Goal: Task Accomplishment & Management: Use online tool/utility

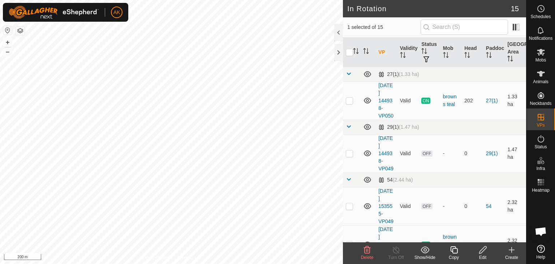
click at [364, 248] on icon at bounding box center [367, 249] width 9 height 9
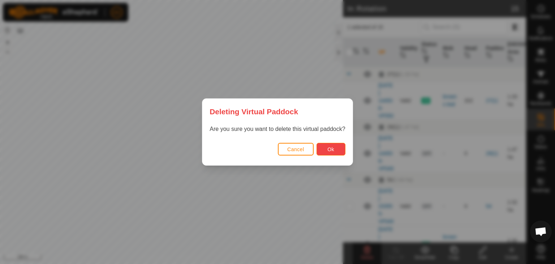
click at [335, 150] on button "Ok" at bounding box center [331, 149] width 29 height 13
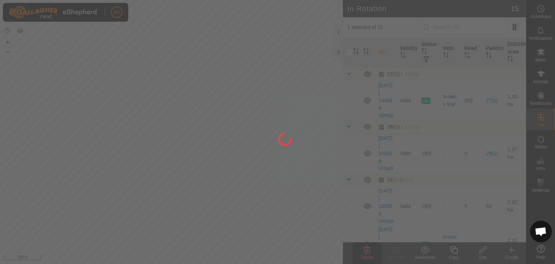
checkbox input "false"
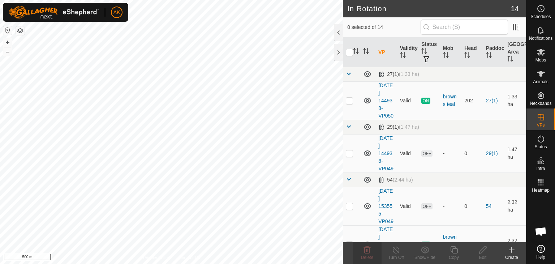
checkbox input "true"
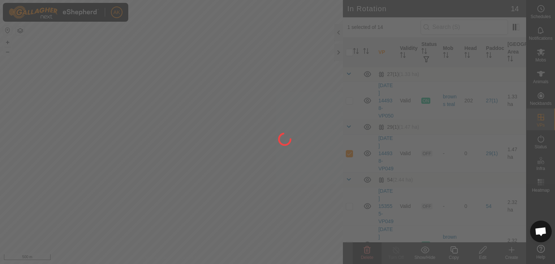
click at [367, 248] on div at bounding box center [277, 132] width 555 height 264
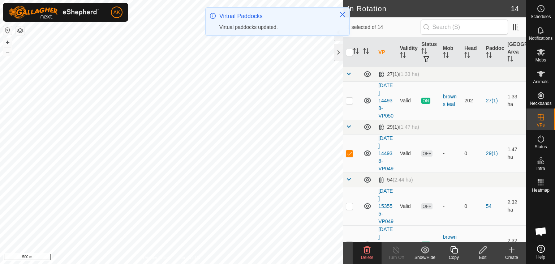
click at [365, 247] on icon at bounding box center [367, 249] width 7 height 7
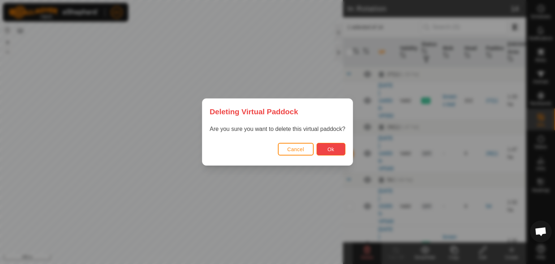
click at [329, 150] on span "Ok" at bounding box center [331, 149] width 7 height 6
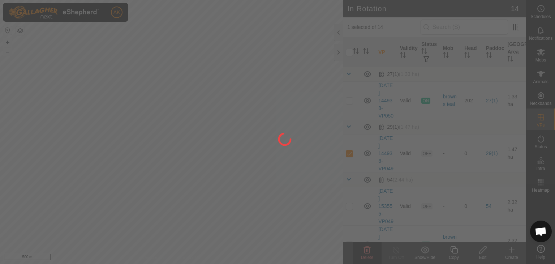
checkbox input "false"
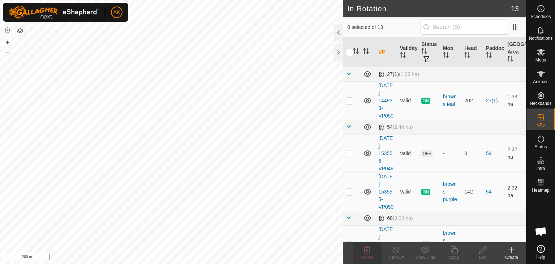
checkbox input "true"
click at [371, 252] on icon at bounding box center [367, 249] width 9 height 9
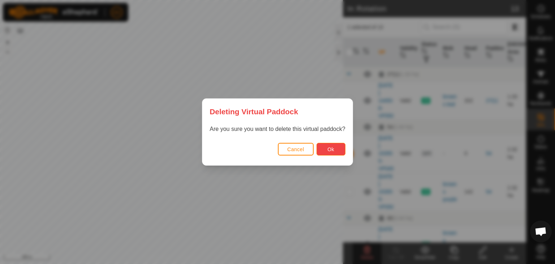
click at [327, 153] on button "Ok" at bounding box center [331, 149] width 29 height 13
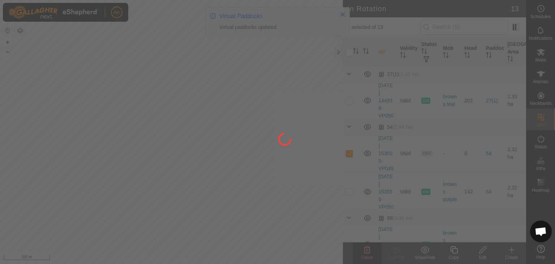
checkbox input "false"
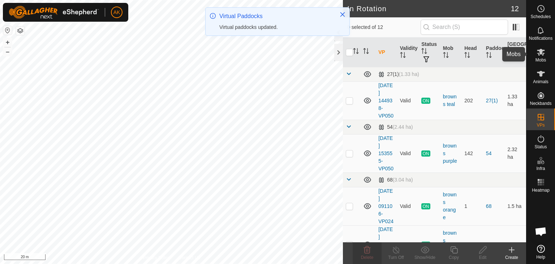
click at [542, 51] on icon at bounding box center [541, 52] width 8 height 7
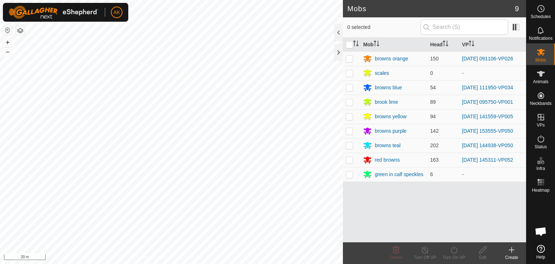
click at [351, 57] on p-checkbox at bounding box center [349, 59] width 7 height 6
checkbox input "true"
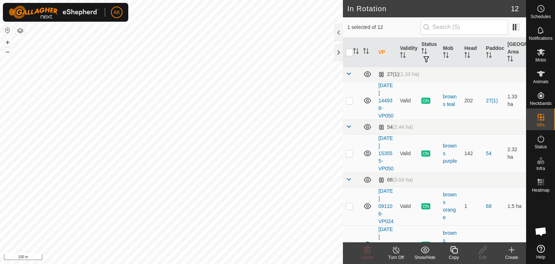
click at [455, 248] on icon at bounding box center [453, 249] width 7 height 7
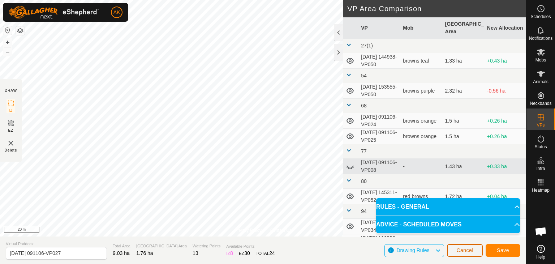
click at [452, 245] on button "Cancel" at bounding box center [465, 250] width 36 height 13
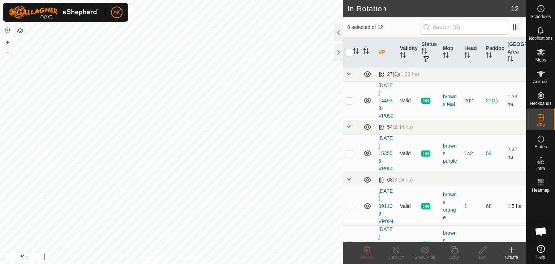
checkbox input "true"
click at [538, 53] on icon at bounding box center [541, 52] width 8 height 7
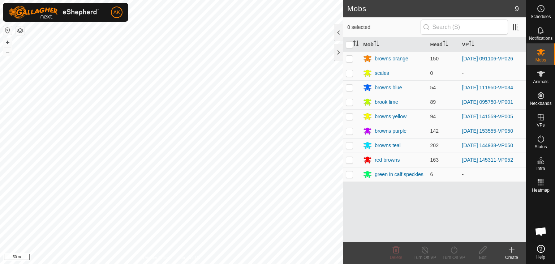
click at [350, 58] on p-checkbox at bounding box center [349, 59] width 7 height 6
checkbox input "true"
click at [453, 250] on icon at bounding box center [454, 249] width 9 height 9
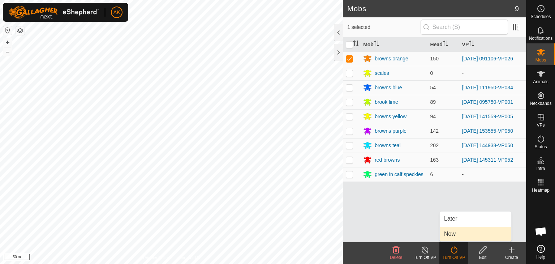
click at [455, 234] on link "Now" at bounding box center [476, 234] width 72 height 14
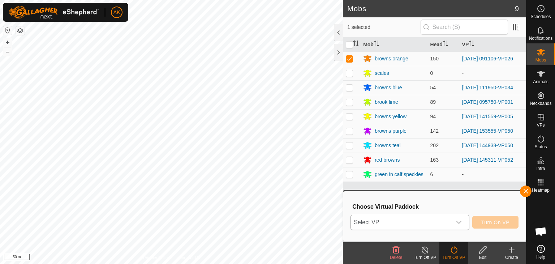
click at [454, 225] on div "dropdown trigger" at bounding box center [459, 222] width 14 height 14
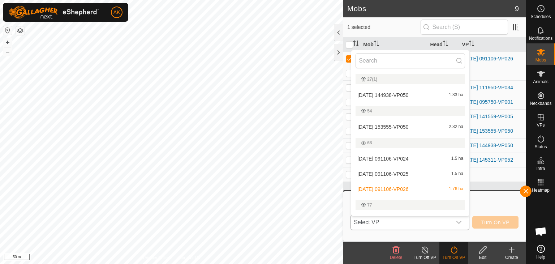
scroll to position [12, 0]
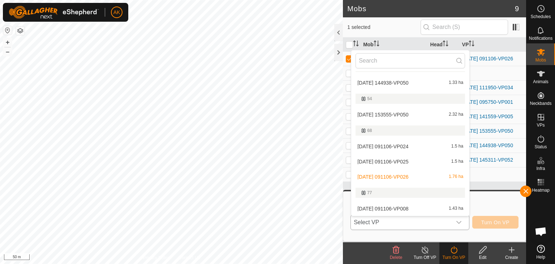
click at [405, 159] on li "[DATE] 091106-VP025 1.5 ha" at bounding box center [410, 161] width 118 height 14
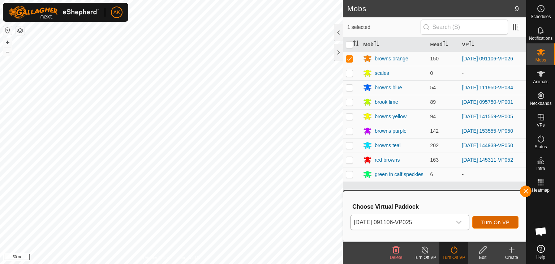
click at [485, 222] on span "Turn On VP" at bounding box center [496, 222] width 28 height 6
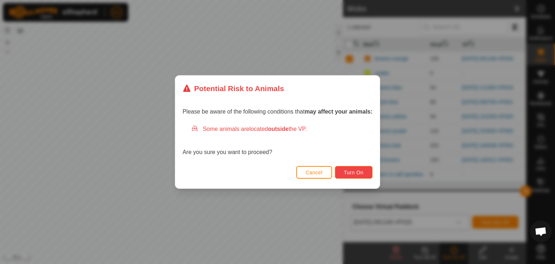
click at [365, 172] on button "Turn On" at bounding box center [354, 172] width 38 height 13
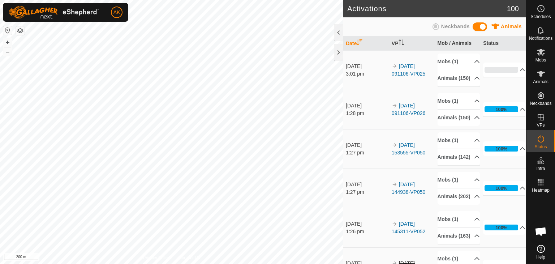
click at [345, 182] on div "Activations 100 Animals Neckbands Date VP Mob / Animals Status 1 Oct 2025 3:01 …" at bounding box center [263, 132] width 526 height 264
